Goal: Task Accomplishment & Management: Use online tool/utility

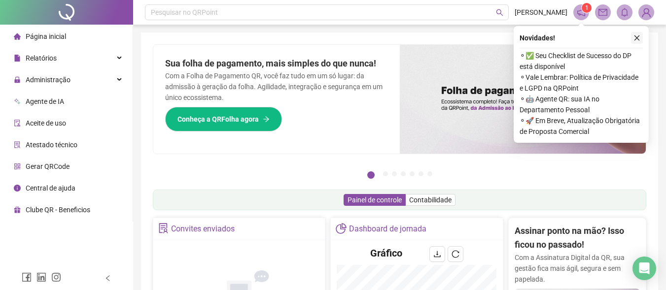
click at [634, 36] on icon "close" at bounding box center [636, 38] width 7 height 7
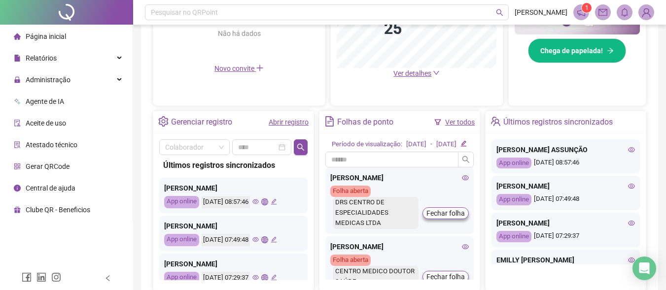
click at [628, 150] on icon "eye" at bounding box center [631, 149] width 7 height 7
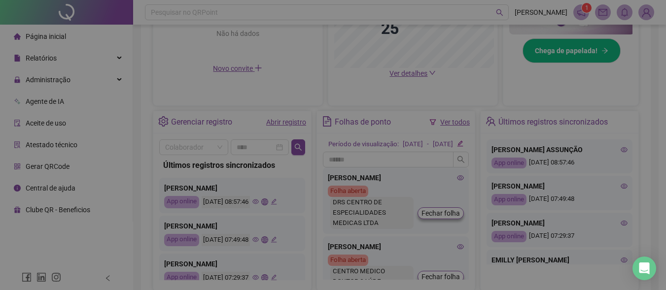
type input "**********"
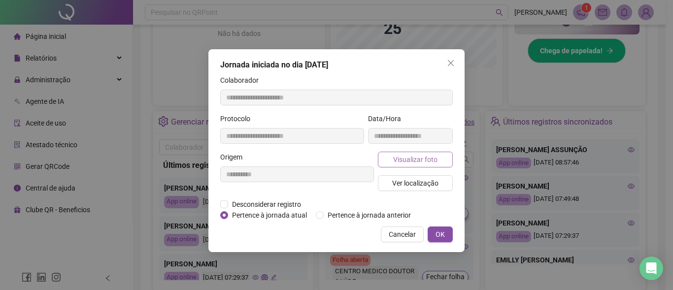
click at [427, 157] on span "Visualizar foto" at bounding box center [415, 159] width 44 height 11
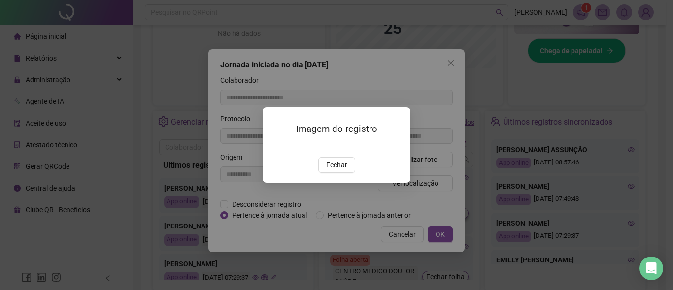
click at [339, 171] on span "Fechar" at bounding box center [336, 165] width 21 height 11
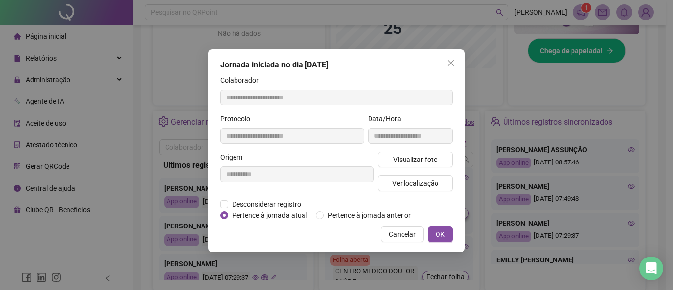
drag, startPoint x: 452, startPoint y: 67, endPoint x: 557, endPoint y: 143, distance: 129.9
click at [454, 68] on button "Close" at bounding box center [451, 63] width 16 height 16
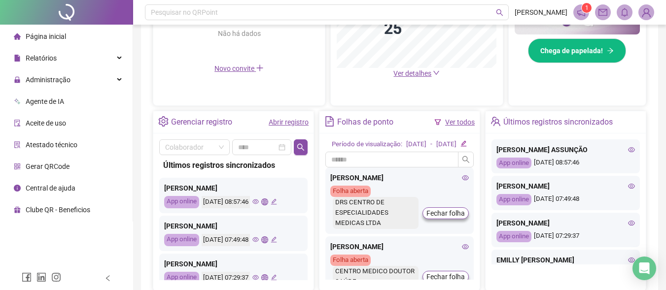
click at [628, 187] on icon "eye" at bounding box center [631, 186] width 7 height 5
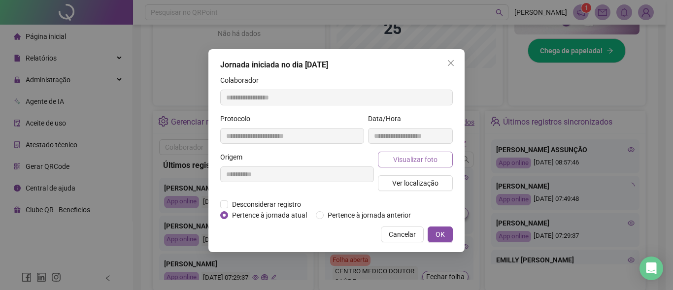
click at [412, 160] on span "Visualizar foto" at bounding box center [415, 159] width 44 height 11
type input "**********"
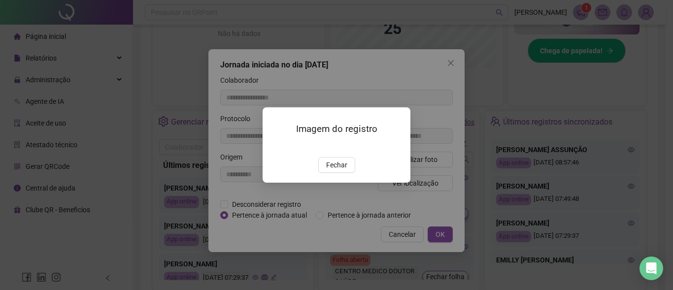
drag, startPoint x: 334, startPoint y: 222, endPoint x: 418, endPoint y: 123, distance: 130.4
click at [333, 171] on span "Fechar" at bounding box center [336, 165] width 21 height 11
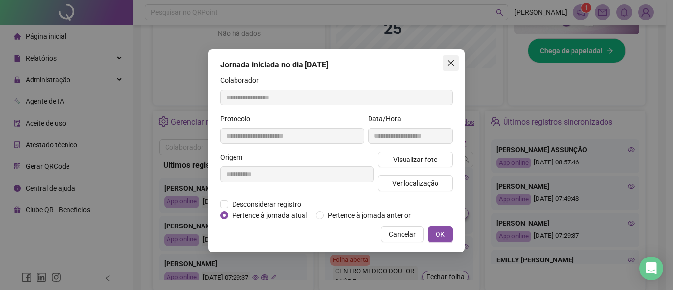
click at [449, 66] on icon "close" at bounding box center [451, 63] width 8 height 8
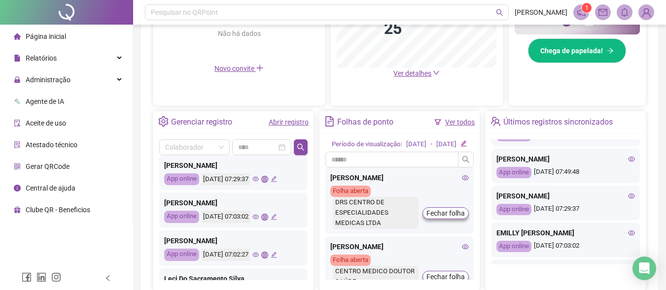
scroll to position [49, 0]
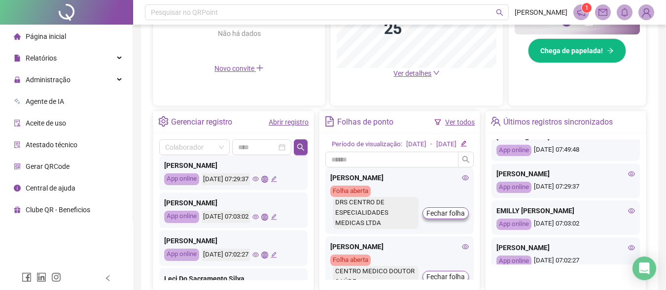
click at [627, 174] on div "[PERSON_NAME] App online [DATE] 07:29:37" at bounding box center [565, 181] width 148 height 35
click at [628, 174] on icon "eye" at bounding box center [631, 174] width 7 height 7
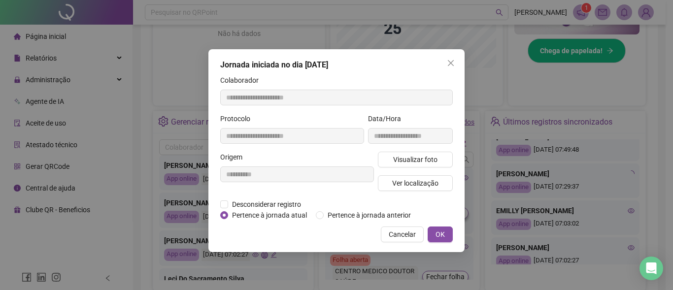
type input "**********"
click at [421, 162] on span "Visualizar foto" at bounding box center [415, 159] width 44 height 11
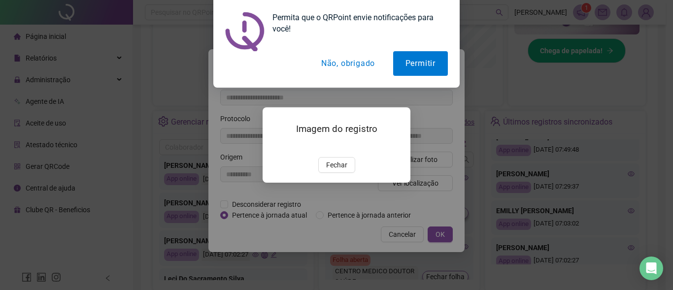
click at [348, 65] on button "Não, obrigado" at bounding box center [348, 63] width 78 height 25
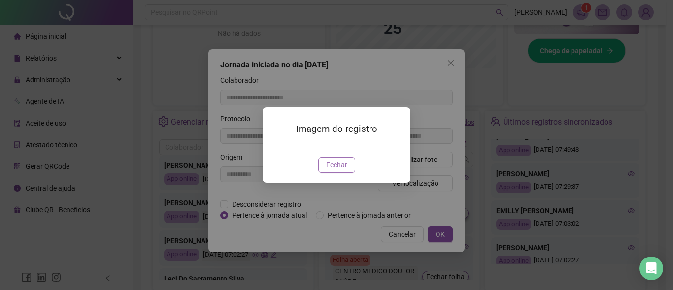
click at [339, 171] on span "Fechar" at bounding box center [336, 165] width 21 height 11
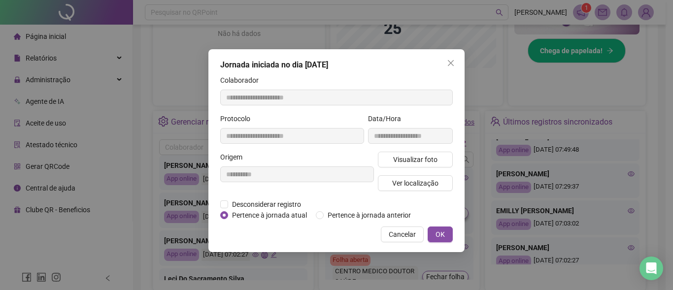
click at [449, 61] on icon "close" at bounding box center [451, 63] width 6 height 6
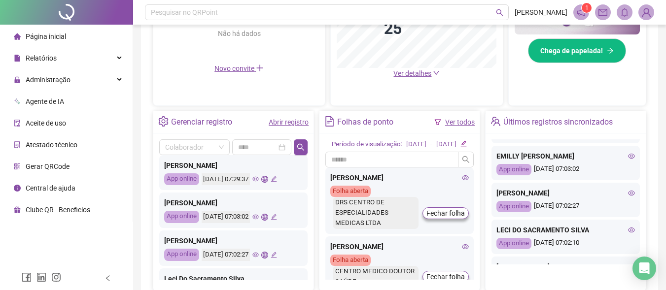
scroll to position [99, 0]
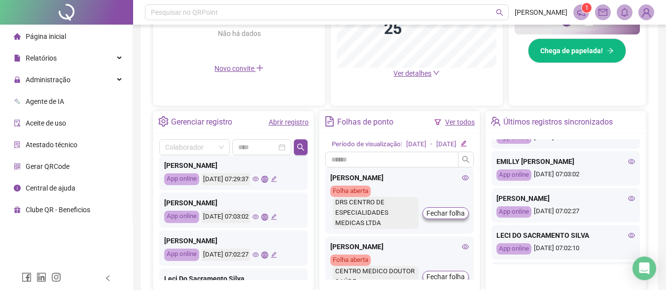
click at [628, 202] on icon "eye" at bounding box center [631, 198] width 7 height 7
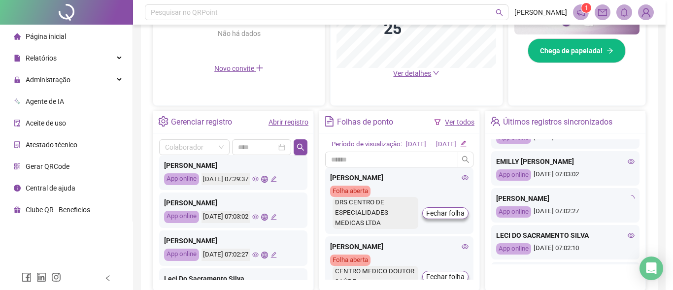
type input "**********"
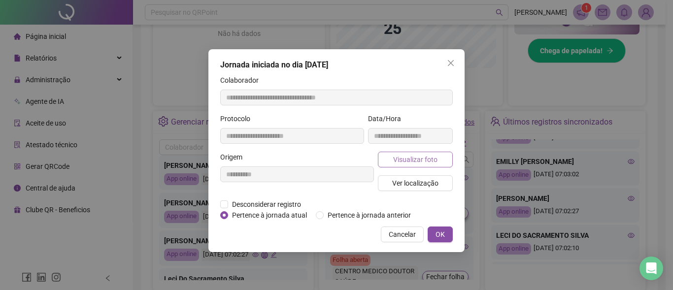
click at [424, 161] on span "Visualizar foto" at bounding box center [415, 159] width 44 height 11
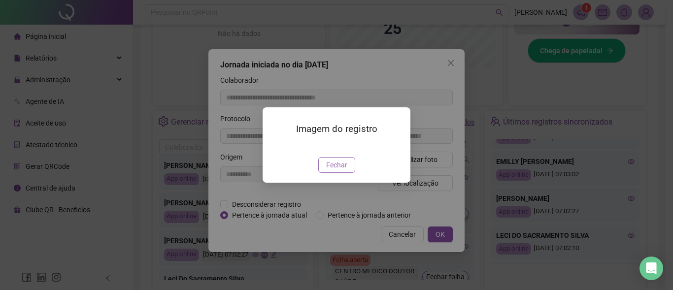
click at [338, 171] on span "Fechar" at bounding box center [336, 165] width 21 height 11
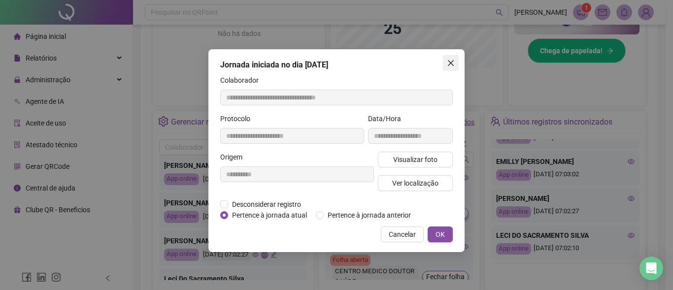
drag, startPoint x: 452, startPoint y: 64, endPoint x: 472, endPoint y: 85, distance: 29.3
click at [452, 64] on icon "close" at bounding box center [451, 63] width 6 height 6
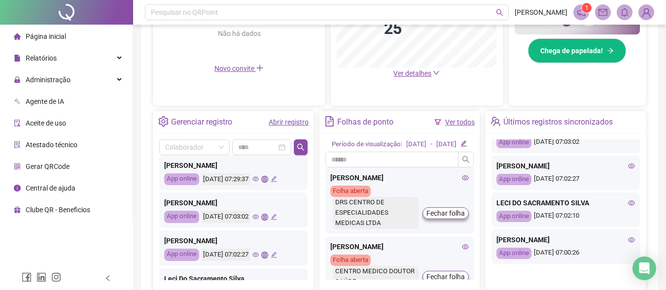
scroll to position [148, 0]
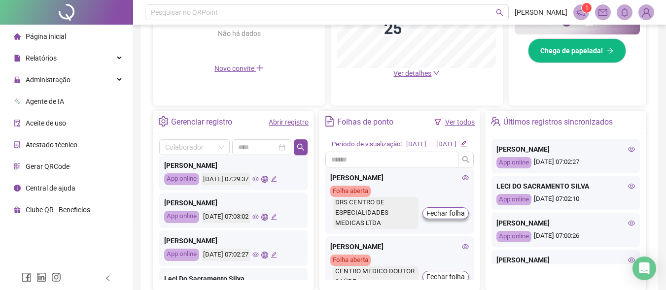
click at [628, 189] on icon "eye" at bounding box center [631, 186] width 7 height 5
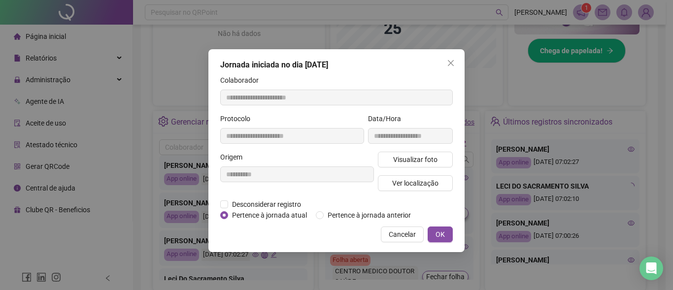
type input "**********"
click at [412, 158] on span "Visualizar foto" at bounding box center [415, 159] width 44 height 11
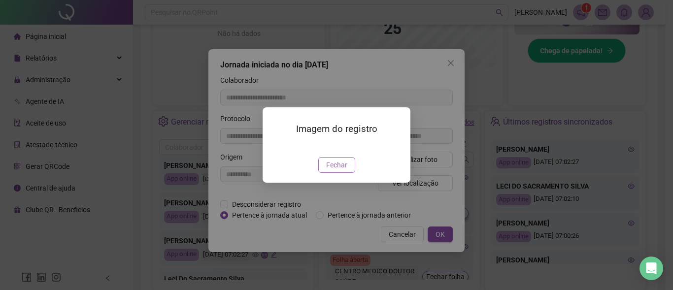
click at [336, 171] on span "Fechar" at bounding box center [336, 165] width 21 height 11
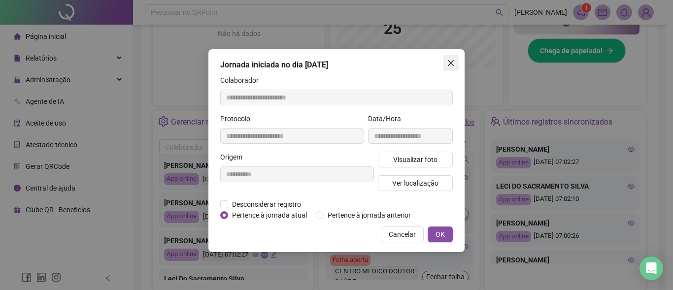
click at [450, 65] on icon "close" at bounding box center [451, 63] width 8 height 8
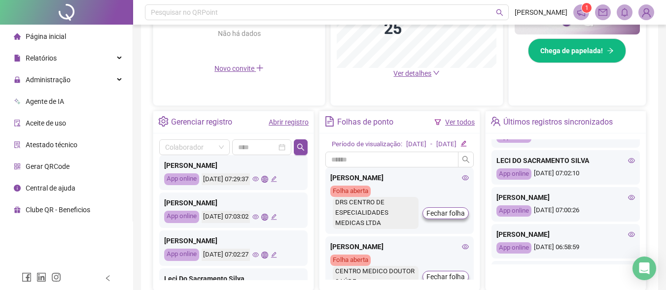
scroll to position [197, 0]
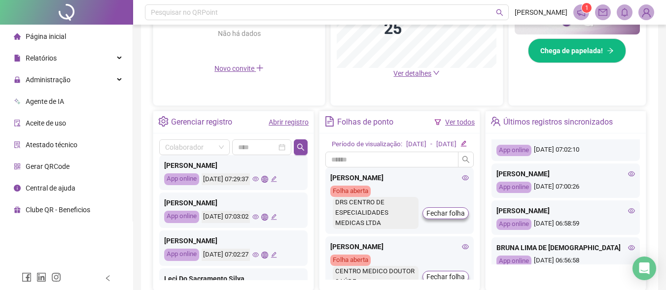
click at [628, 177] on icon "eye" at bounding box center [631, 174] width 7 height 7
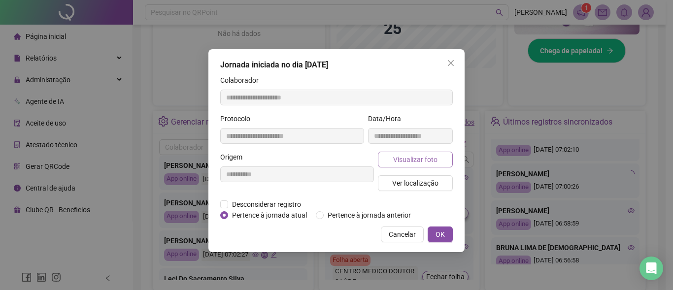
click at [407, 164] on span "Visualizar foto" at bounding box center [415, 159] width 44 height 11
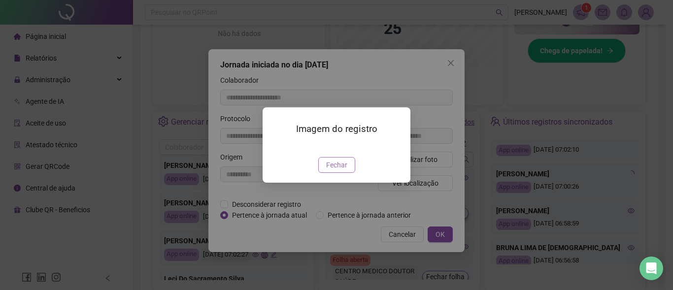
type input "**********"
drag, startPoint x: 345, startPoint y: 224, endPoint x: 359, endPoint y: 208, distance: 21.7
click at [345, 171] on span "Fechar" at bounding box center [336, 165] width 21 height 11
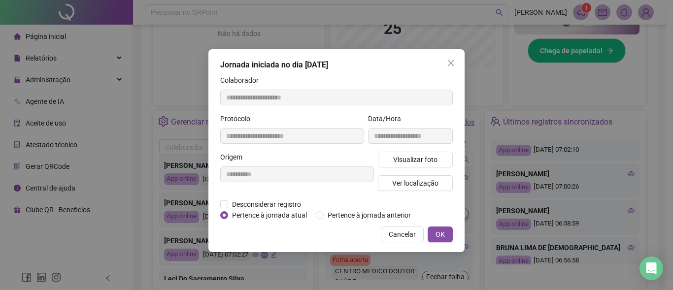
drag, startPoint x: 449, startPoint y: 65, endPoint x: 499, endPoint y: 131, distance: 82.3
click at [452, 66] on icon "close" at bounding box center [451, 63] width 8 height 8
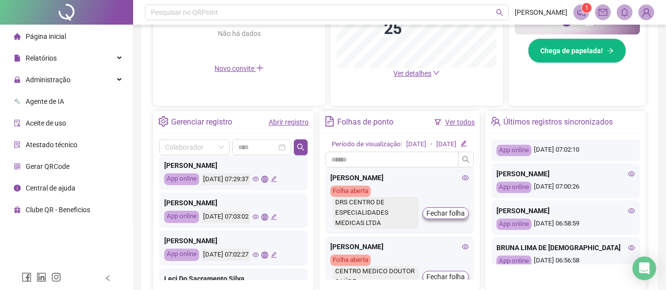
click at [628, 176] on icon "eye" at bounding box center [631, 174] width 7 height 5
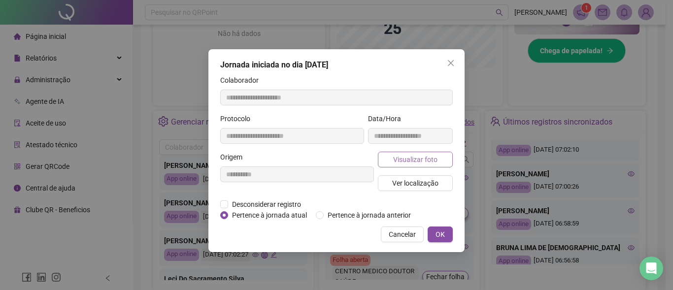
click at [396, 159] on span "Visualizar foto" at bounding box center [415, 159] width 44 height 11
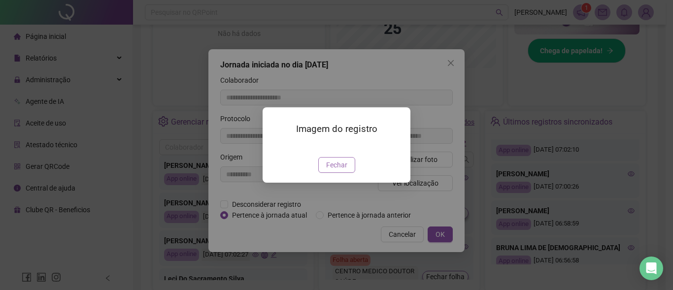
click at [347, 173] on button "Fechar" at bounding box center [336, 165] width 37 height 16
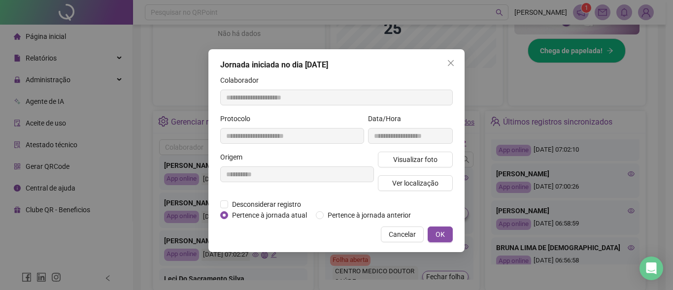
drag, startPoint x: 450, startPoint y: 61, endPoint x: 450, endPoint y: 66, distance: 5.0
click at [449, 61] on icon "close" at bounding box center [451, 63] width 6 height 6
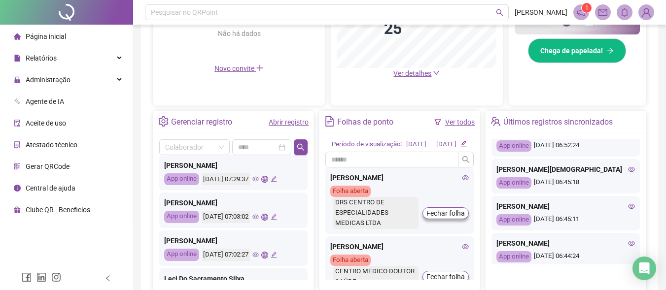
scroll to position [345, 0]
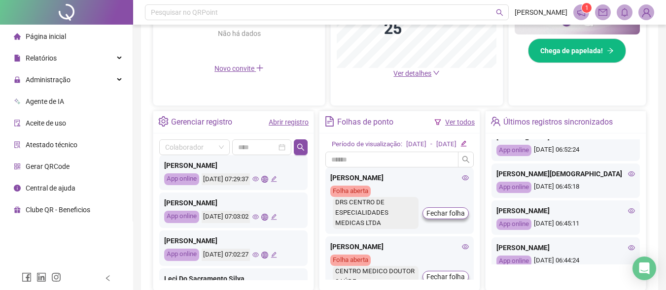
click at [628, 139] on icon "eye" at bounding box center [631, 137] width 7 height 5
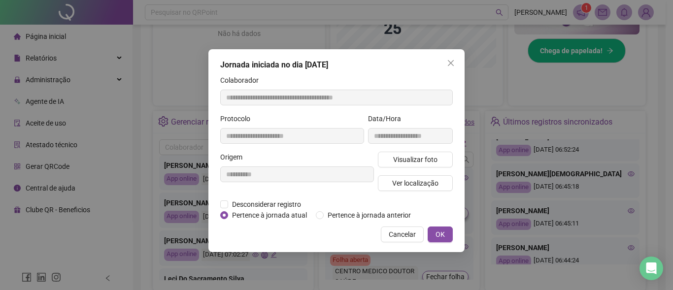
type input "**********"
click at [406, 160] on span "Visualizar foto" at bounding box center [415, 159] width 44 height 11
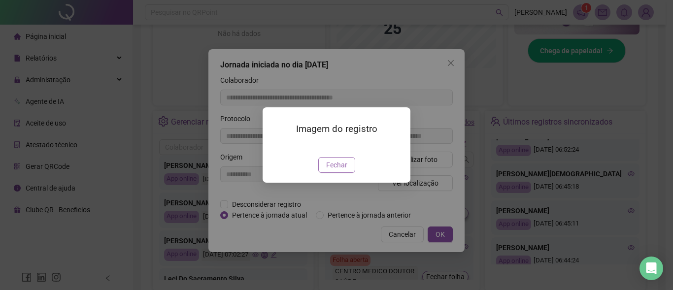
click at [336, 183] on div "Imagem do registro Fechar" at bounding box center [337, 144] width 148 height 75
click at [339, 171] on span "Fechar" at bounding box center [336, 165] width 21 height 11
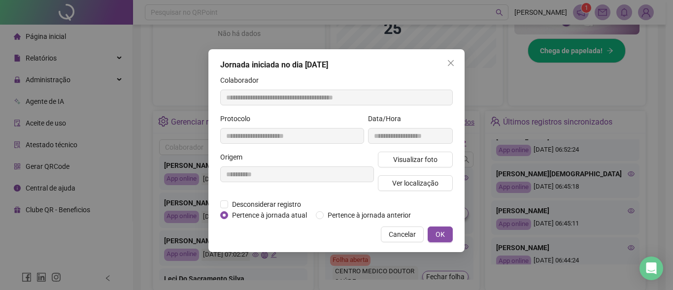
click at [449, 64] on icon "close" at bounding box center [451, 63] width 8 height 8
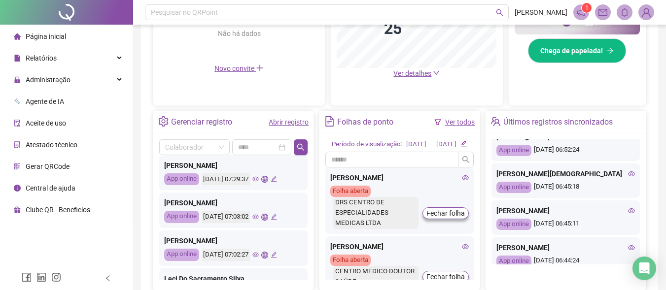
click at [628, 213] on icon "eye" at bounding box center [631, 211] width 7 height 5
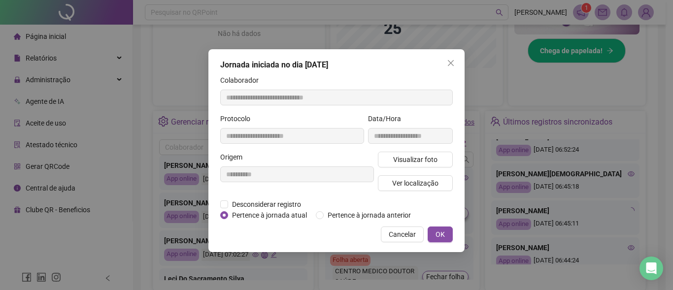
type input "**********"
click at [404, 159] on span "Visualizar foto" at bounding box center [415, 159] width 44 height 11
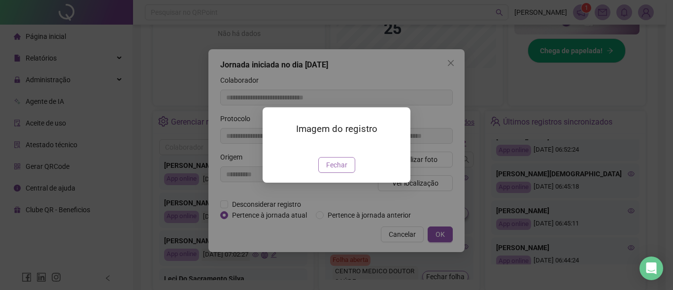
click at [336, 171] on span "Fechar" at bounding box center [336, 165] width 21 height 11
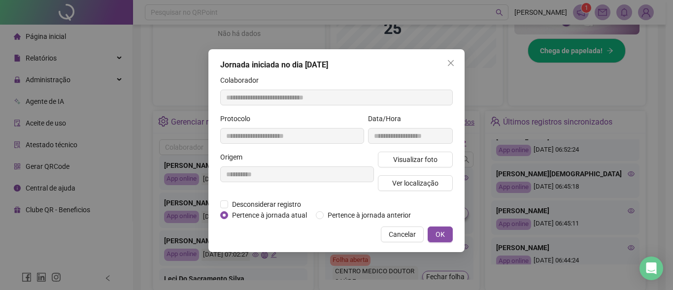
drag, startPoint x: 458, startPoint y: 62, endPoint x: 501, endPoint y: 97, distance: 55.7
click at [459, 63] on div "**********" at bounding box center [337, 150] width 256 height 203
click at [449, 64] on icon "close" at bounding box center [451, 63] width 8 height 8
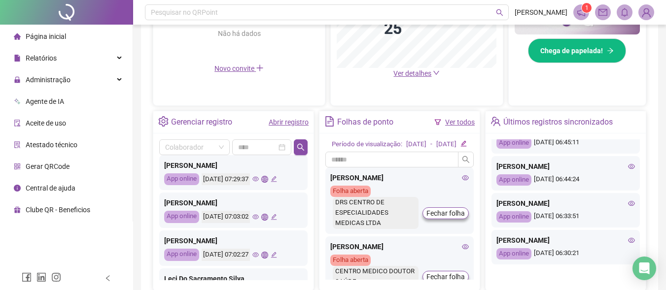
scroll to position [444, 0]
click at [628, 169] on icon "eye" at bounding box center [631, 166] width 7 height 5
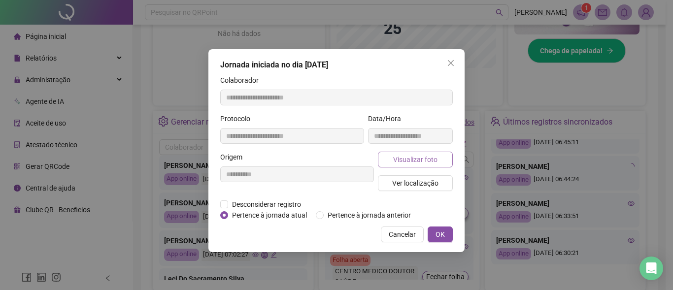
type input "**********"
click at [401, 163] on span "Visualizar foto" at bounding box center [415, 159] width 44 height 11
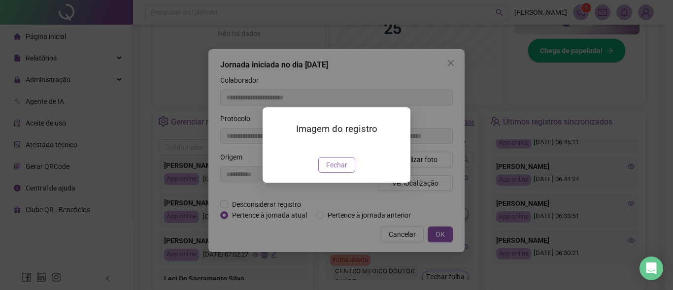
click at [349, 173] on button "Fechar" at bounding box center [336, 165] width 37 height 16
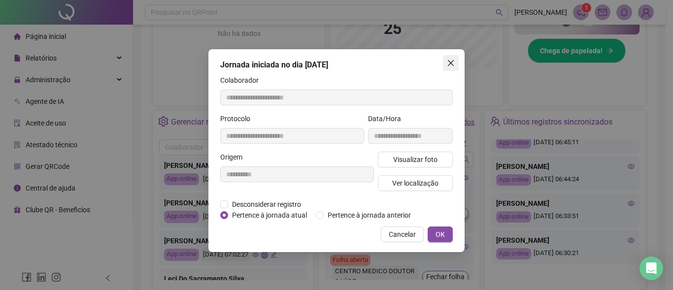
click at [449, 65] on icon "close" at bounding box center [451, 63] width 8 height 8
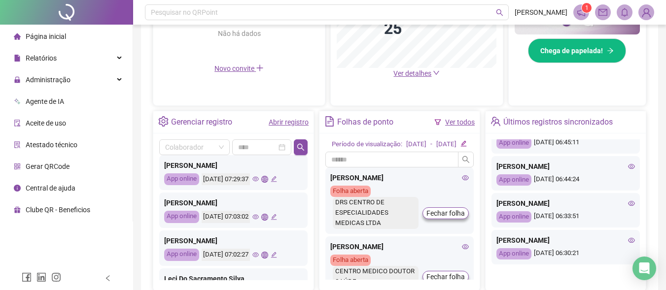
scroll to position [448, 0]
click at [628, 242] on icon "eye" at bounding box center [631, 240] width 7 height 7
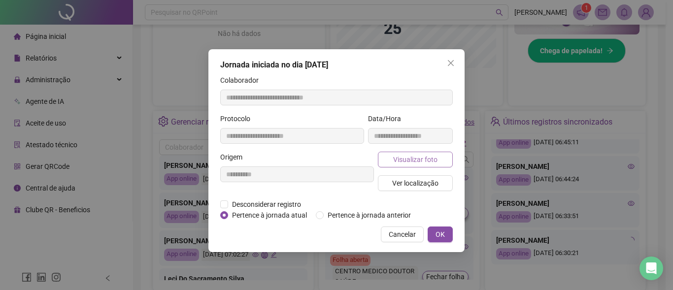
click at [394, 158] on span "Visualizar foto" at bounding box center [415, 159] width 44 height 11
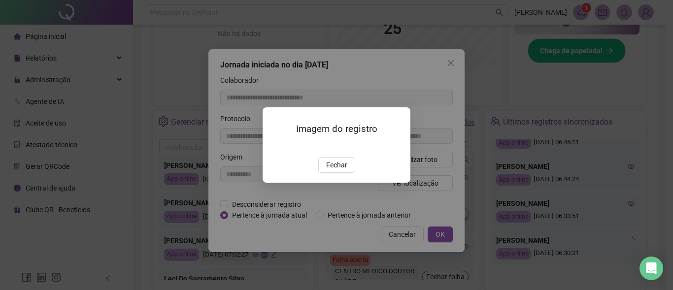
type input "**********"
click at [340, 171] on span "Fechar" at bounding box center [336, 165] width 21 height 11
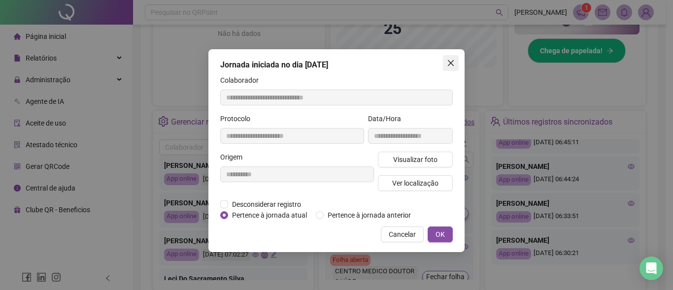
click at [449, 61] on icon "close" at bounding box center [451, 63] width 6 height 6
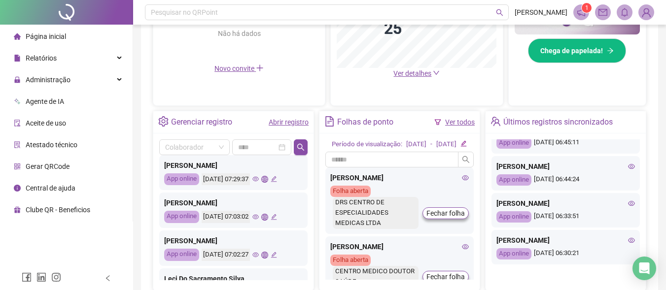
click at [628, 204] on icon "eye" at bounding box center [631, 203] width 7 height 7
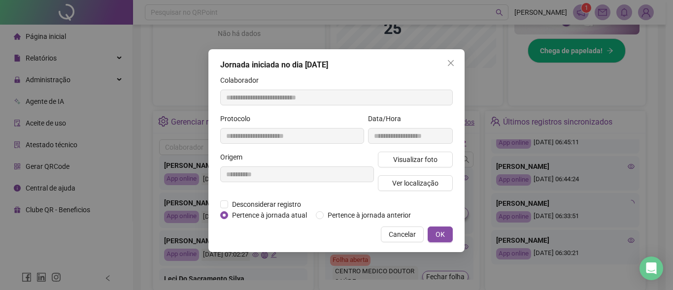
type input "**********"
click at [415, 159] on span "Visualizar foto" at bounding box center [415, 159] width 44 height 11
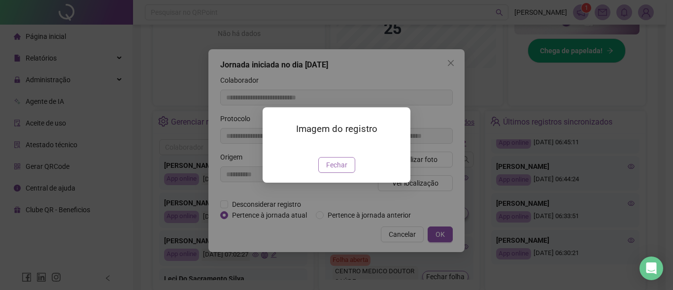
click at [328, 171] on span "Fechar" at bounding box center [336, 165] width 21 height 11
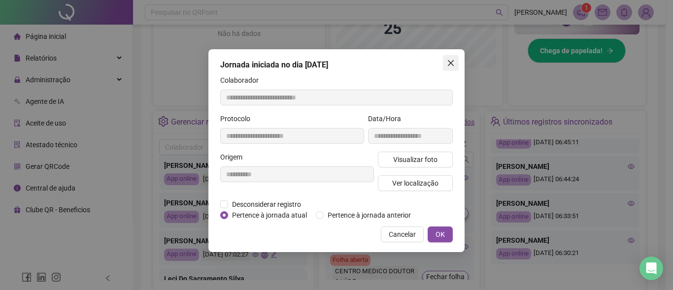
click at [450, 57] on button "Close" at bounding box center [451, 63] width 16 height 16
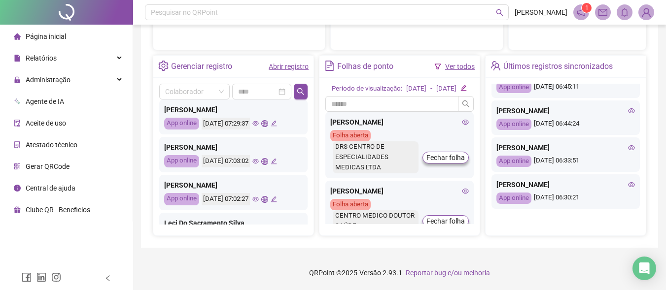
scroll to position [361, 0]
click at [215, 85] on span at bounding box center [194, 91] width 59 height 15
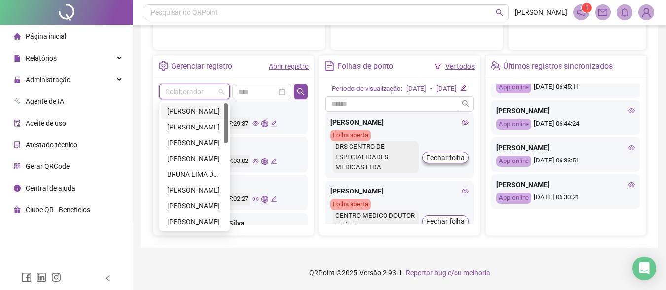
click at [285, 78] on div "Colaborador Últimos registros sincronizados [PERSON_NAME] AssunçãO App online […" at bounding box center [233, 157] width 160 height 158
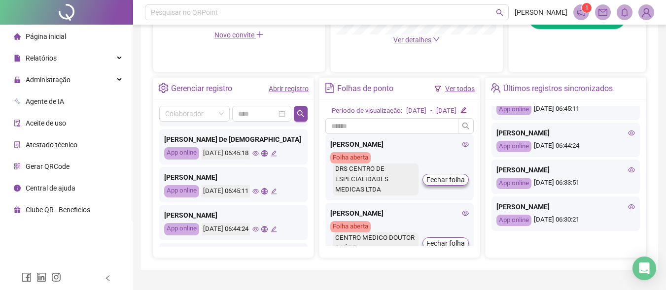
scroll to position [312, 0]
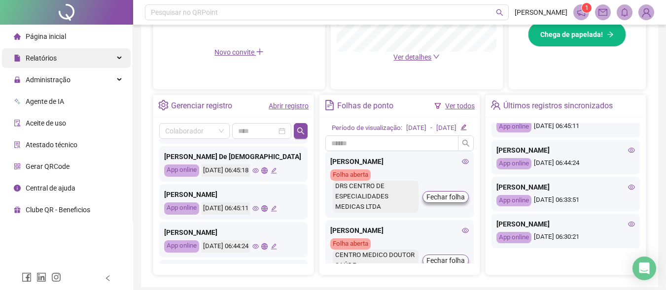
click at [61, 56] on div "Relatórios" at bounding box center [66, 58] width 129 height 20
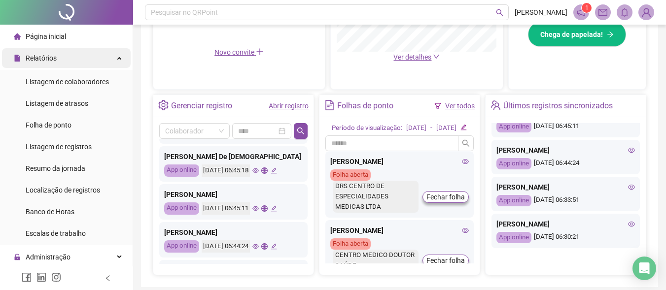
click at [94, 57] on div "Relatórios" at bounding box center [66, 58] width 129 height 20
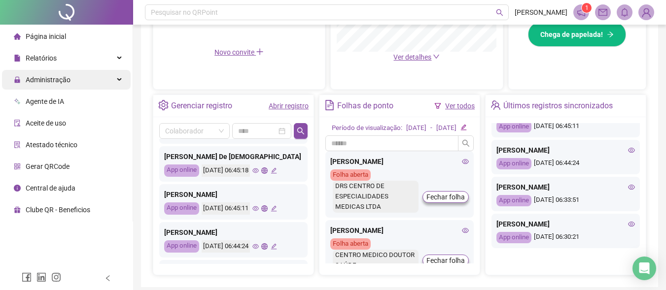
click at [69, 77] on span "Administração" at bounding box center [48, 80] width 45 height 8
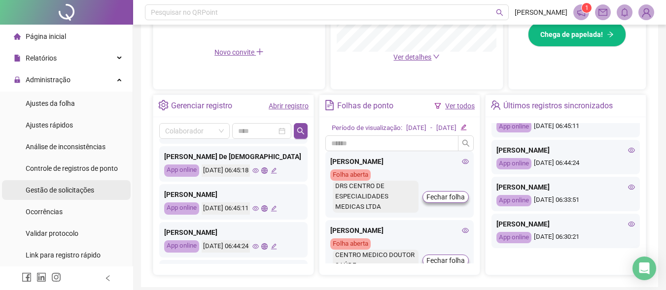
click at [53, 188] on span "Gestão de solicitações" at bounding box center [60, 190] width 69 height 8
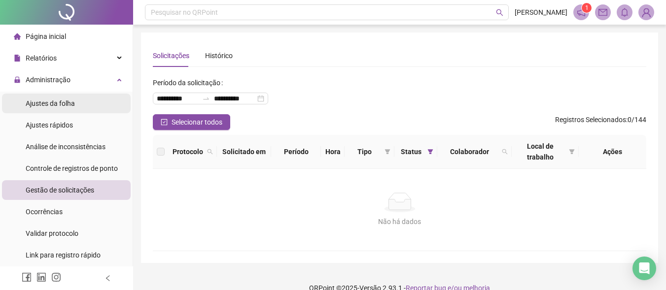
click at [66, 105] on span "Ajustes da folha" at bounding box center [50, 104] width 49 height 8
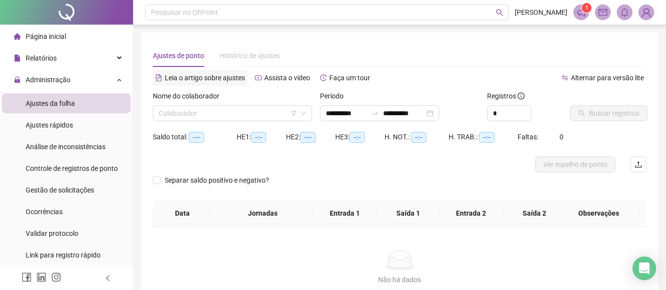
type input "**********"
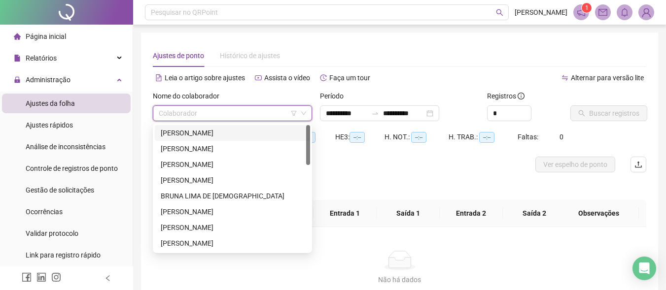
click at [227, 109] on input "search" at bounding box center [228, 113] width 139 height 15
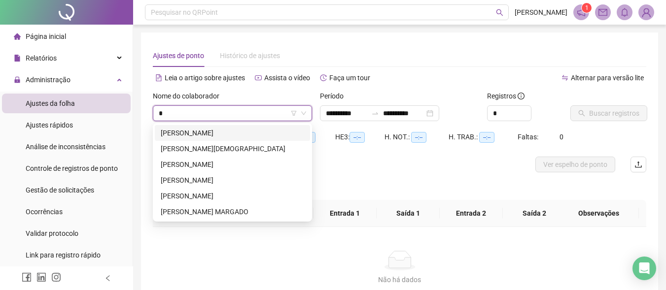
type input "**"
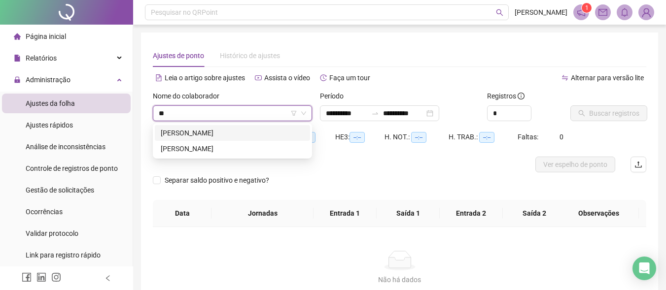
click at [187, 135] on div "[PERSON_NAME]" at bounding box center [232, 133] width 143 height 11
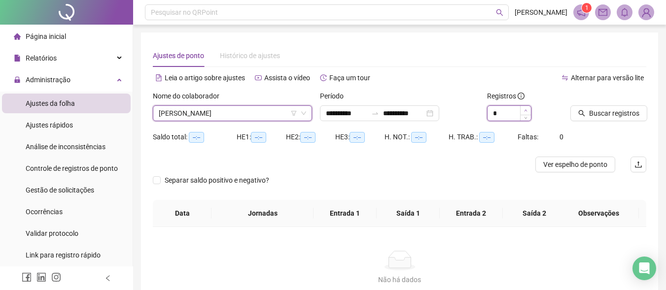
type input "*"
drag, startPoint x: 523, startPoint y: 109, endPoint x: 558, endPoint y: 110, distance: 35.5
click at [531, 109] on span "Increase Value" at bounding box center [531, 109] width 0 height 7
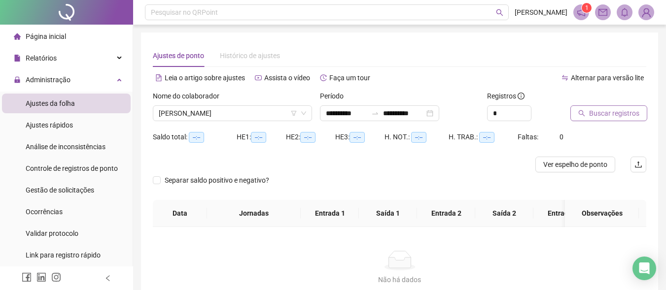
click at [589, 109] on span "Buscar registros" at bounding box center [614, 113] width 50 height 11
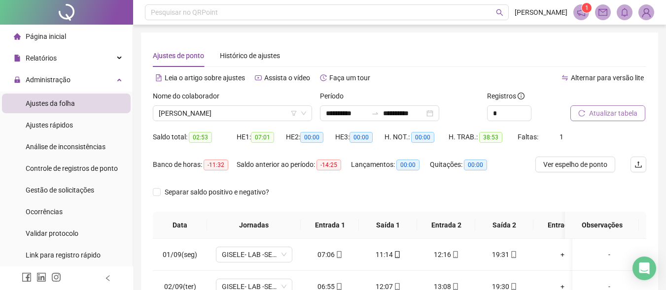
click at [363, 197] on div "Separar saldo positivo e negativo?" at bounding box center [399, 198] width 493 height 28
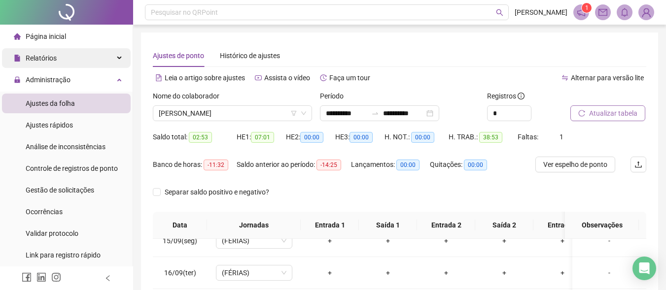
click at [70, 59] on div "Relatórios" at bounding box center [66, 58] width 129 height 20
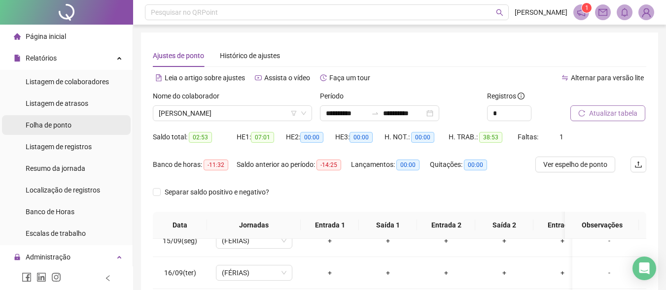
click at [52, 122] on span "Folha de ponto" at bounding box center [49, 125] width 46 height 8
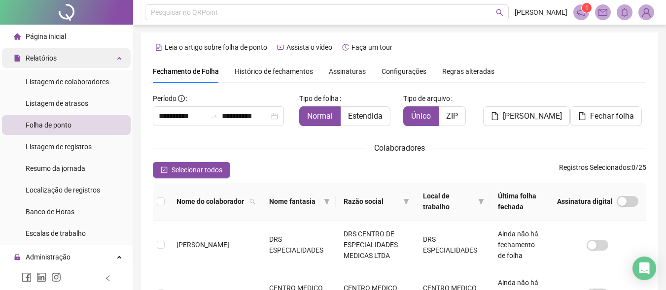
click at [74, 60] on div "Relatórios" at bounding box center [66, 58] width 129 height 20
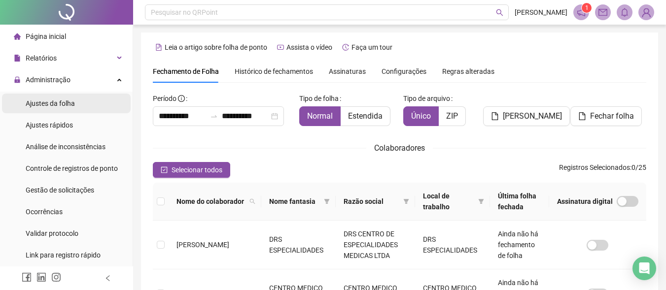
click at [76, 104] on li "Ajustes da folha" at bounding box center [66, 104] width 129 height 20
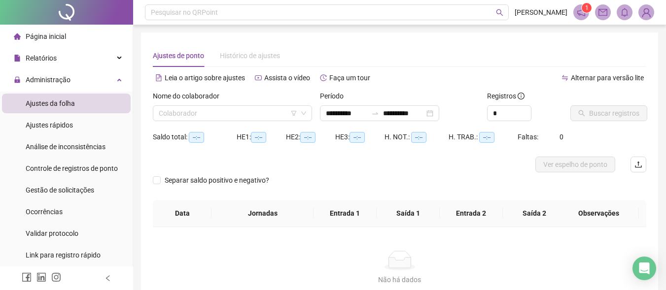
type input "**********"
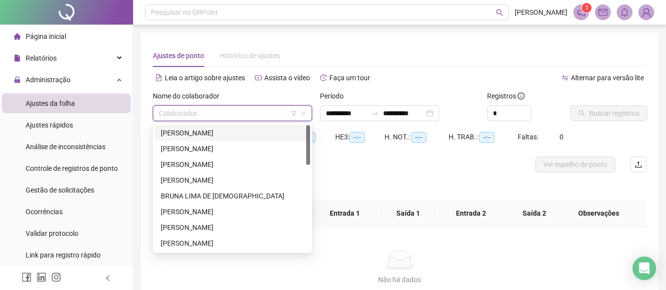
click at [253, 111] on input "search" at bounding box center [228, 113] width 139 height 15
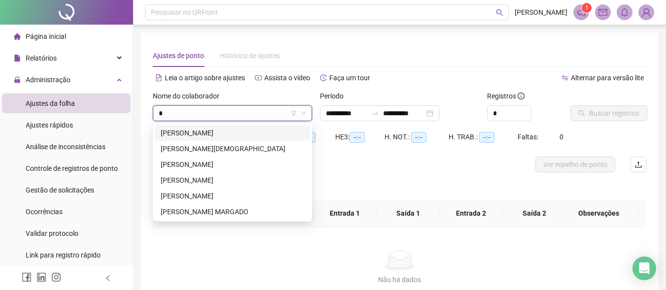
type input "**"
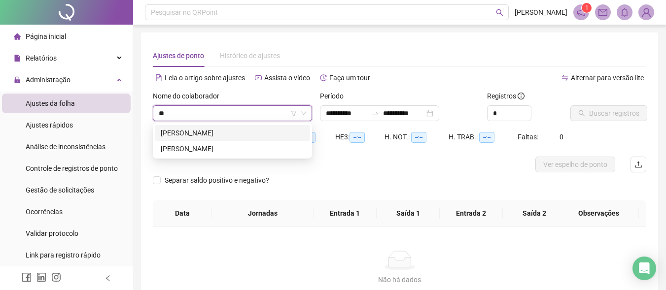
click at [234, 129] on div "[PERSON_NAME]" at bounding box center [232, 133] width 143 height 11
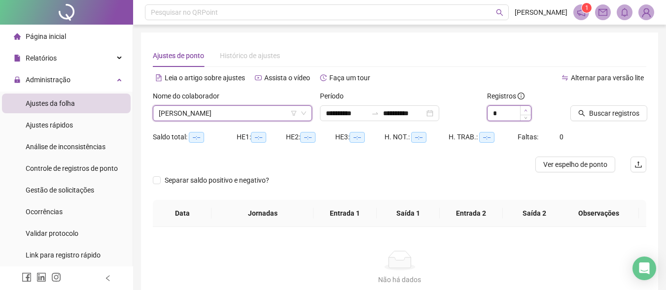
type input "*"
drag, startPoint x: 526, startPoint y: 110, endPoint x: 583, endPoint y: 109, distance: 56.7
click at [526, 109] on icon "up" at bounding box center [525, 110] width 3 height 3
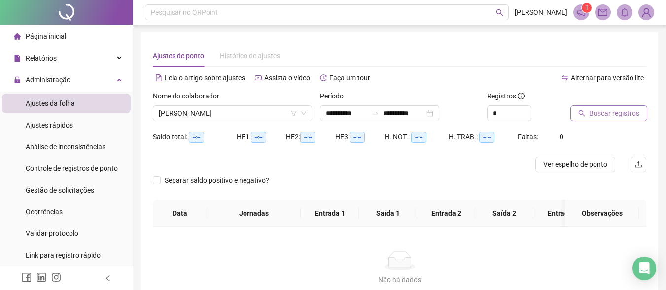
click at [597, 107] on button "Buscar registros" at bounding box center [608, 113] width 77 height 16
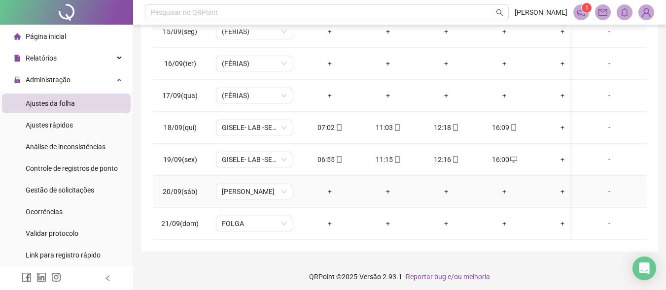
scroll to position [213, 0]
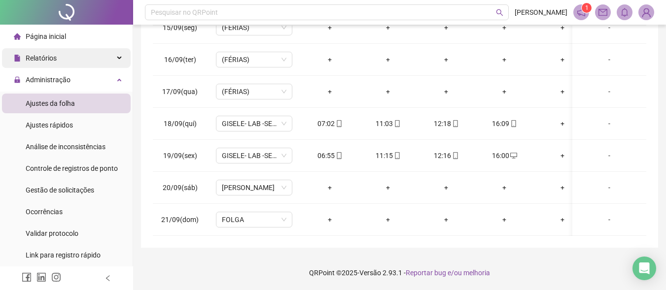
click at [54, 59] on span "Relatórios" at bounding box center [41, 58] width 31 height 8
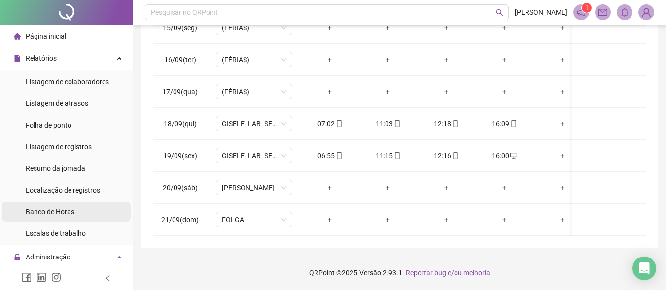
click at [42, 212] on span "Banco de Horas" at bounding box center [50, 212] width 49 height 8
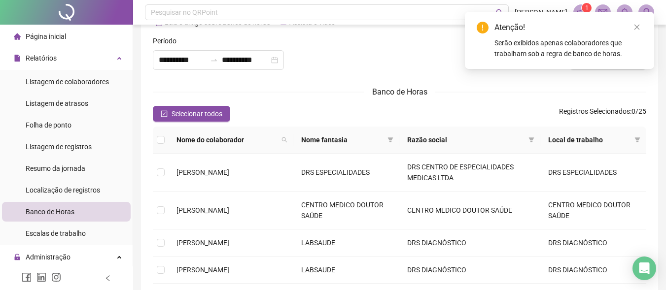
type input "**********"
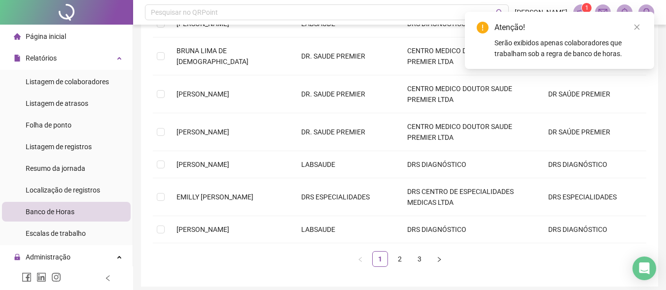
scroll to position [343, 0]
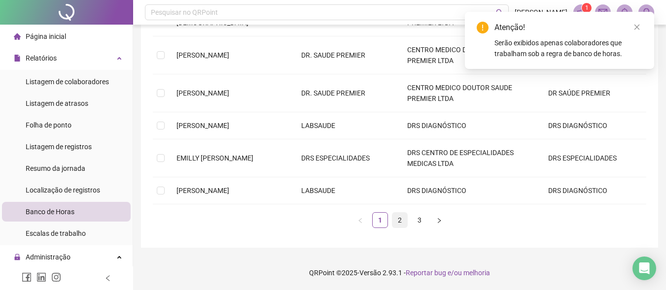
click at [398, 220] on link "2" at bounding box center [399, 220] width 15 height 15
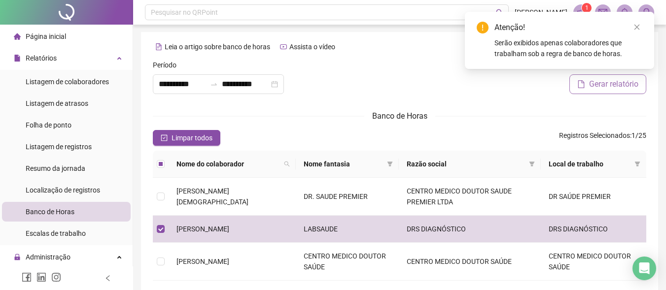
scroll to position [0, 0]
click at [637, 30] on icon "close" at bounding box center [636, 27] width 7 height 7
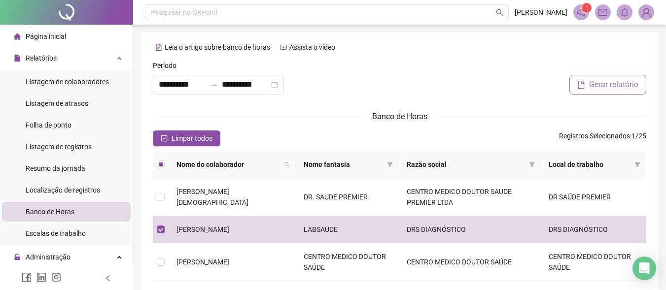
click at [605, 83] on span "Gerar relatório" at bounding box center [613, 85] width 49 height 12
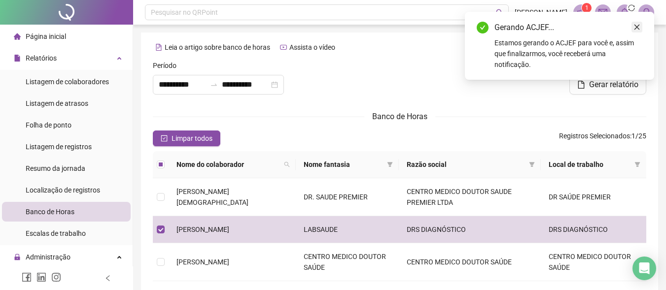
click at [635, 27] on icon "close" at bounding box center [636, 27] width 7 height 7
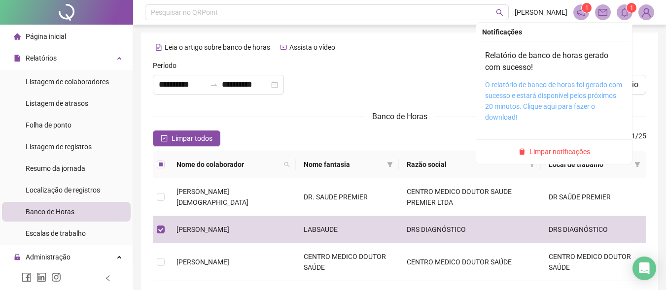
click at [574, 84] on link "O relatório de banco de horas foi gerado com sucesso e estará disponível pelos …" at bounding box center [553, 101] width 137 height 40
